Goal: Browse casually: Explore the website without a specific task or goal

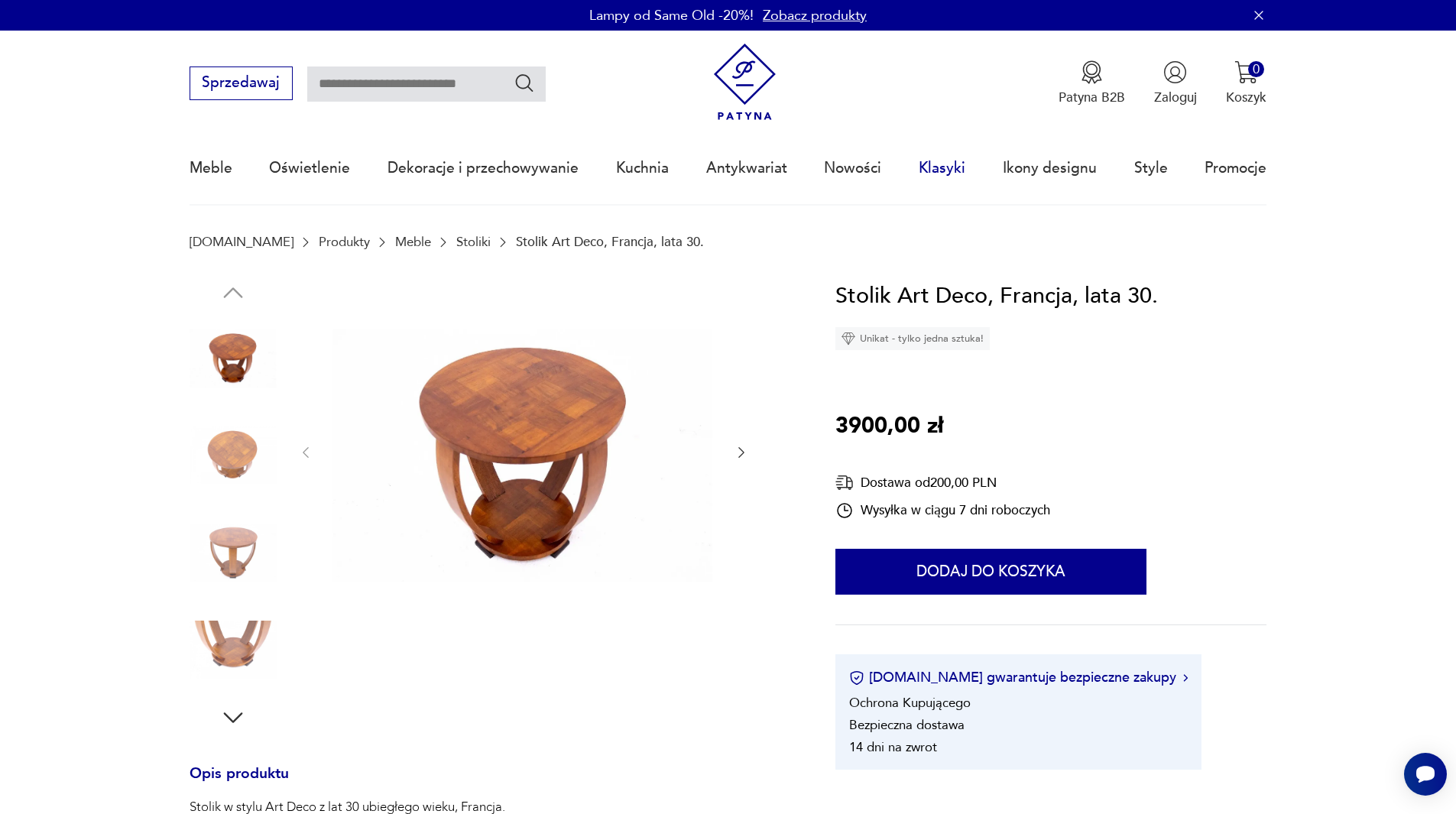
drag, startPoint x: 936, startPoint y: 166, endPoint x: 928, endPoint y: 168, distance: 8.2
click at [934, 166] on link "Klasyki" at bounding box center [941, 167] width 47 height 70
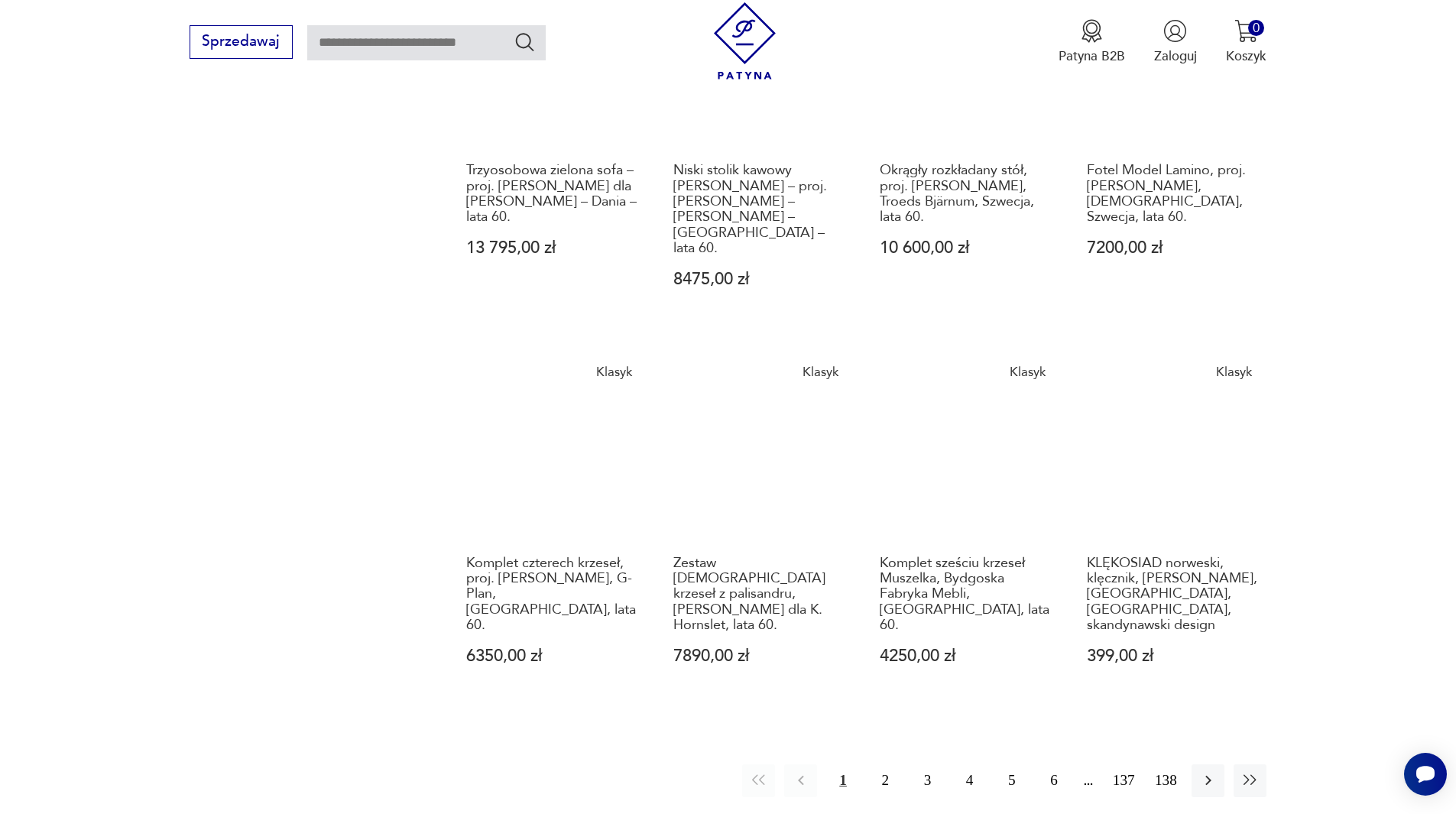
scroll to position [1252, 0]
